Goal: Navigation & Orientation: Find specific page/section

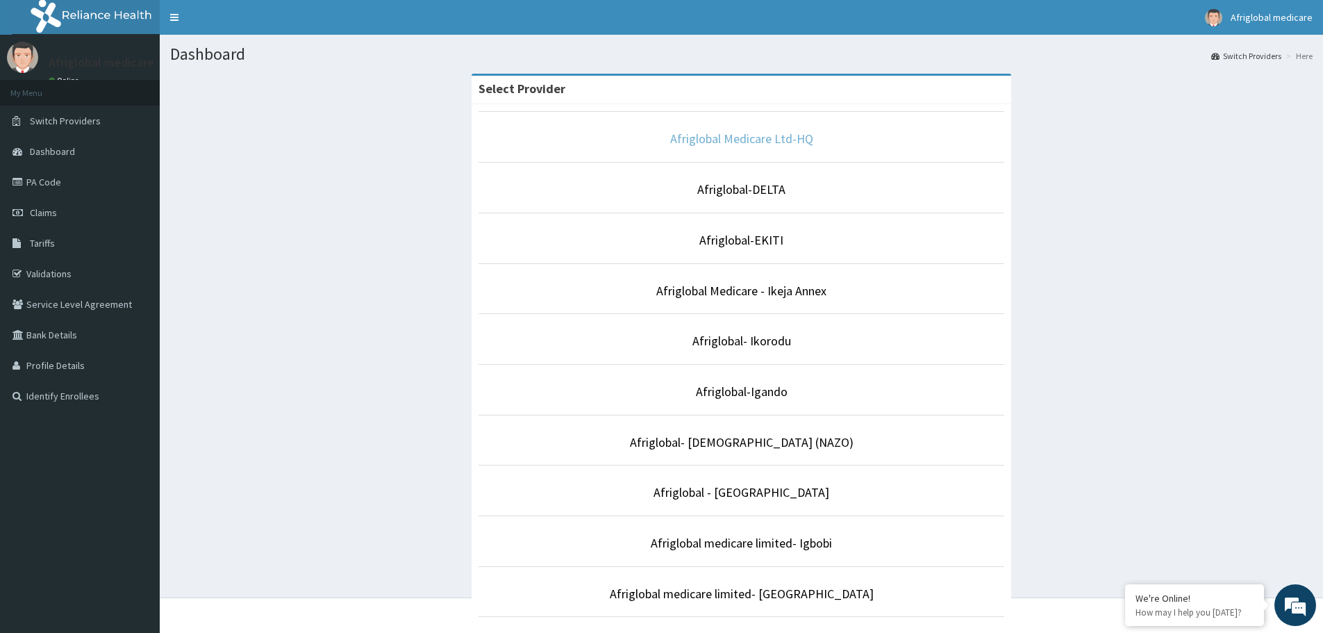
click at [705, 144] on link "Afriglobal Medicare Ltd-HQ" at bounding box center [741, 139] width 143 height 16
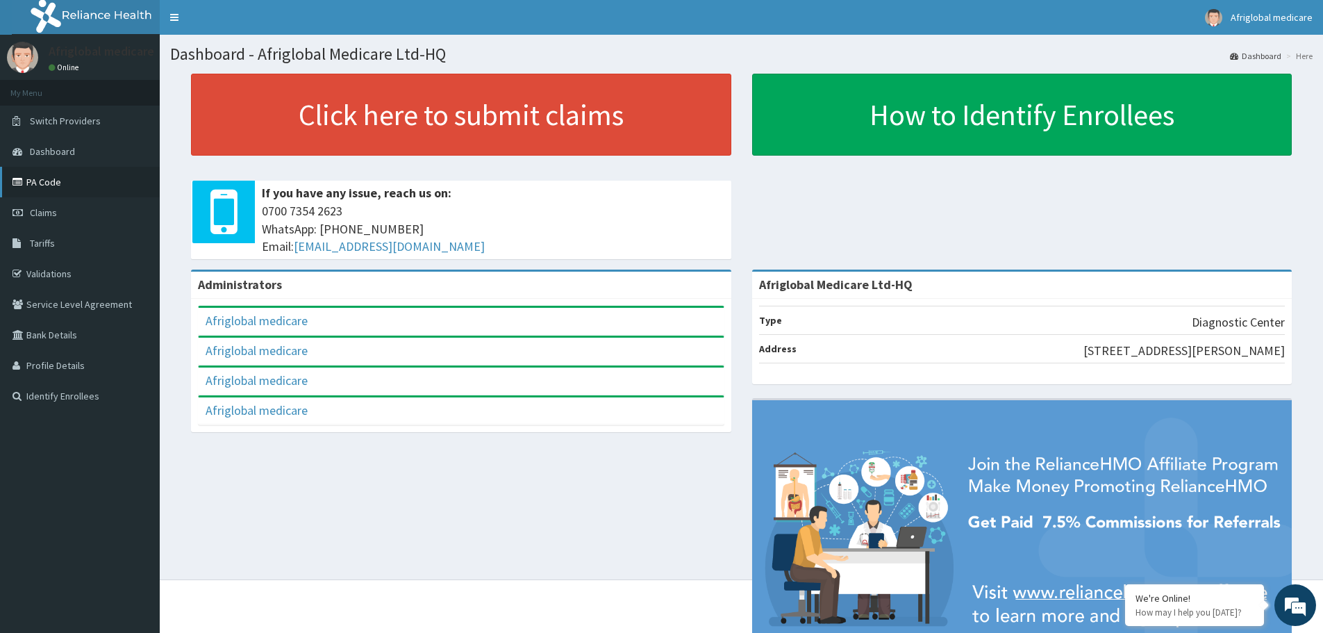
click at [48, 181] on link "PA Code" at bounding box center [80, 182] width 160 height 31
